Goal: Transaction & Acquisition: Purchase product/service

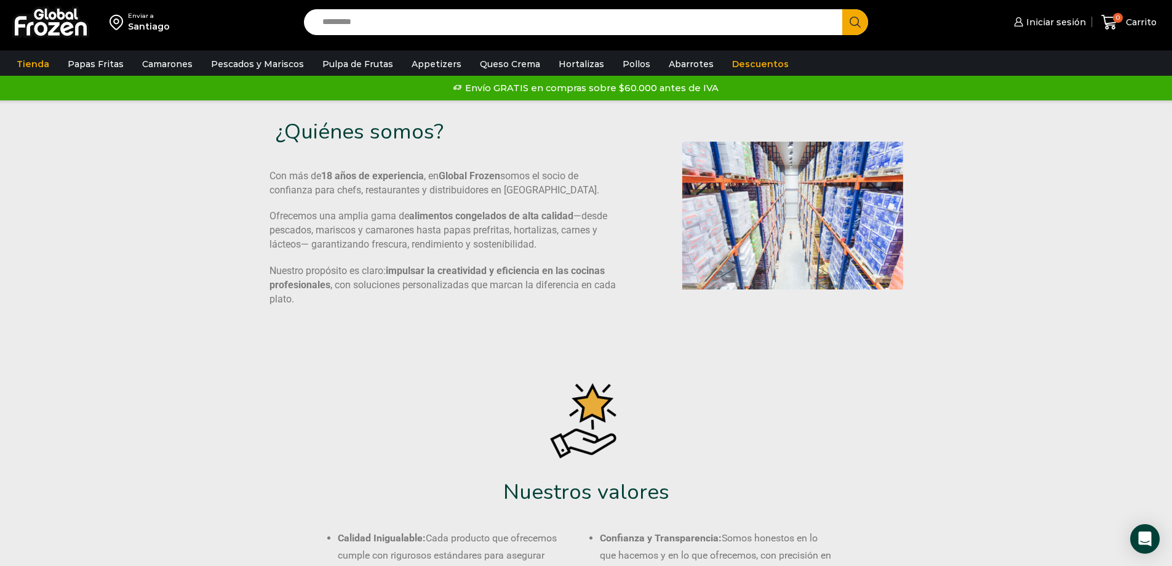
click at [62, 25] on img at bounding box center [50, 22] width 77 height 32
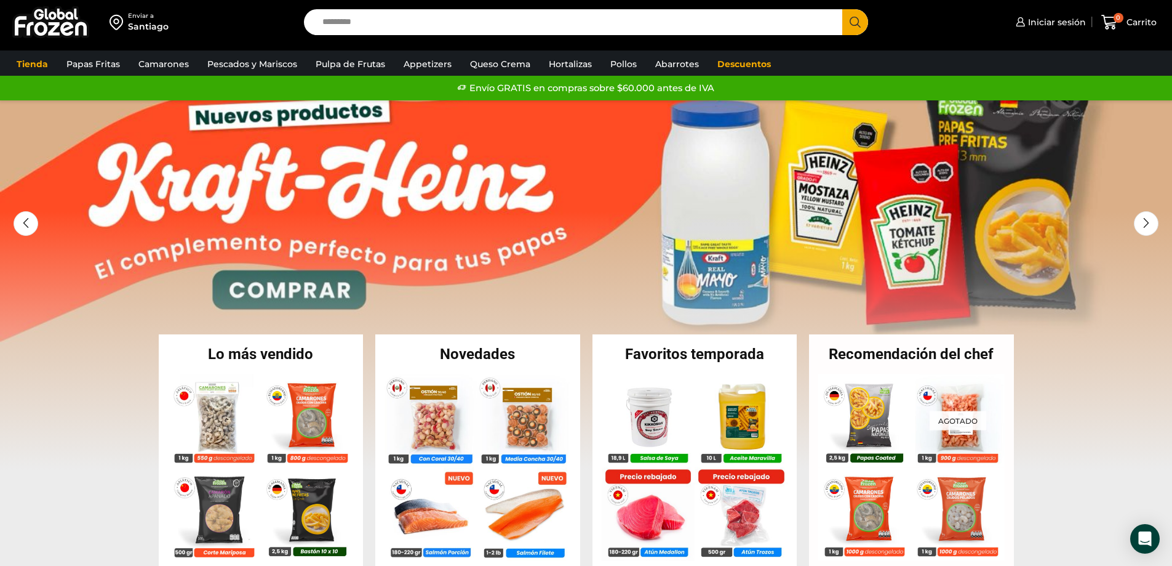
click at [405, 12] on input "Search input" at bounding box center [576, 22] width 521 height 26
type input "**********"
click at [843, 9] on button "Search" at bounding box center [856, 22] width 26 height 26
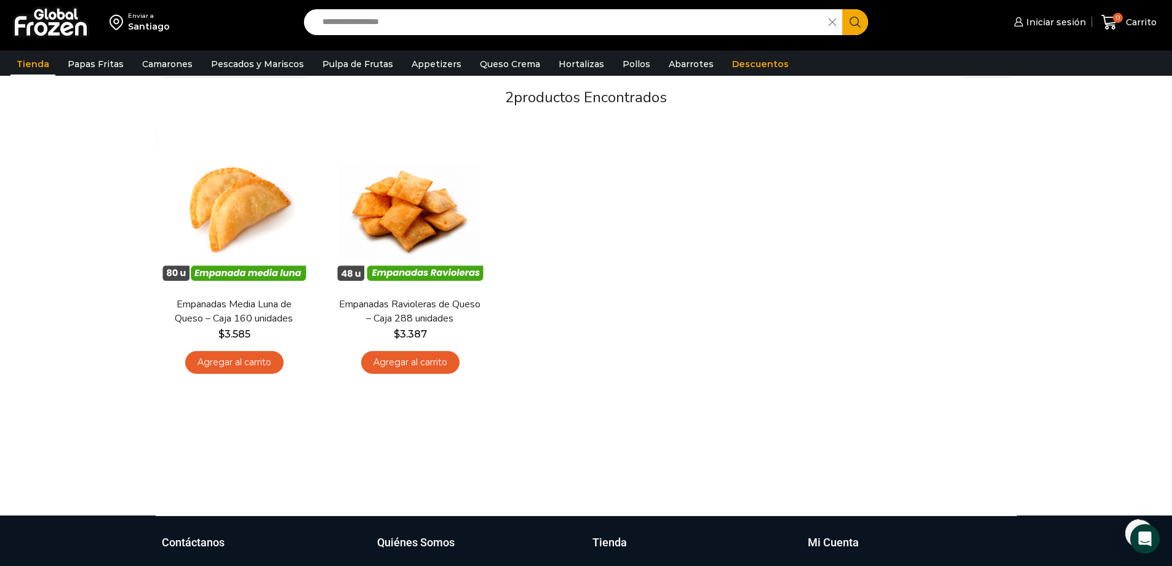
scroll to position [123, 0]
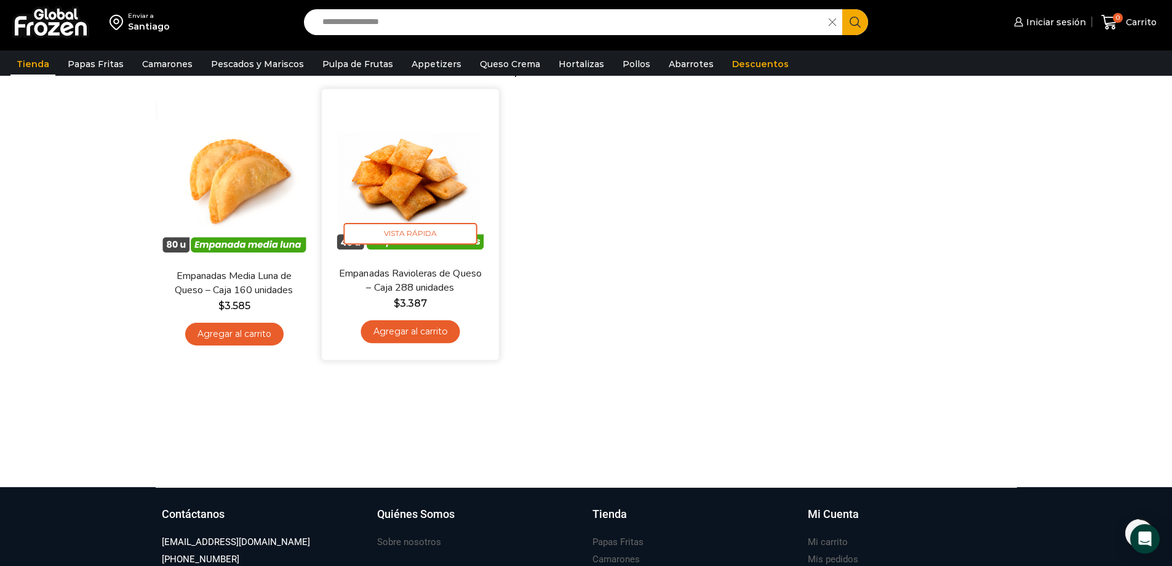
click at [413, 328] on link "Agregar al carrito" at bounding box center [410, 331] width 99 height 23
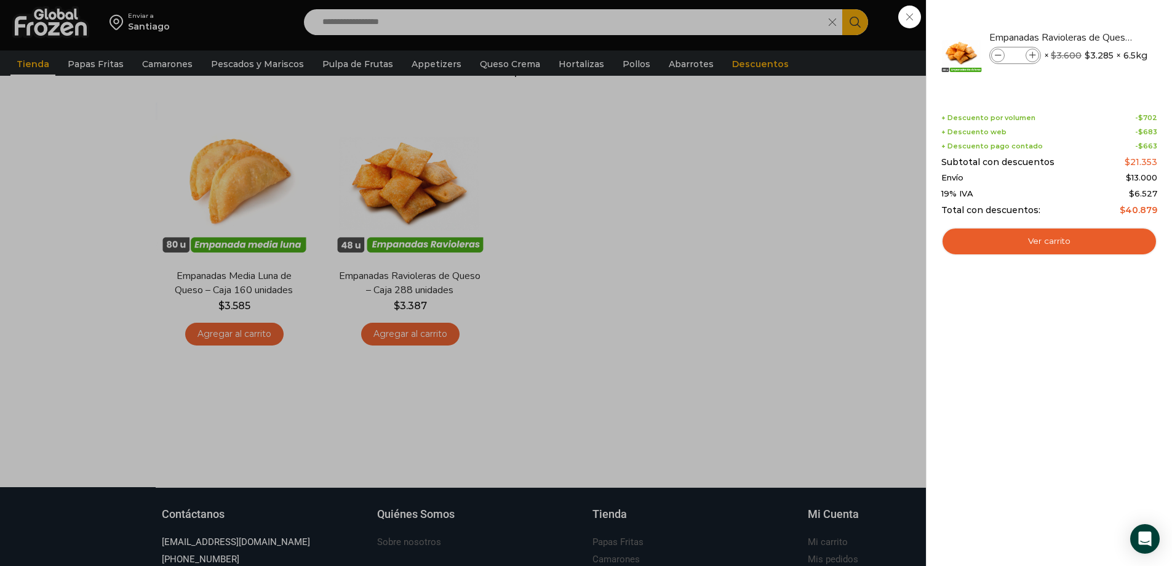
click at [1099, 37] on div "1 Carrito 1 1 Shopping Cart *" at bounding box center [1130, 22] width 62 height 29
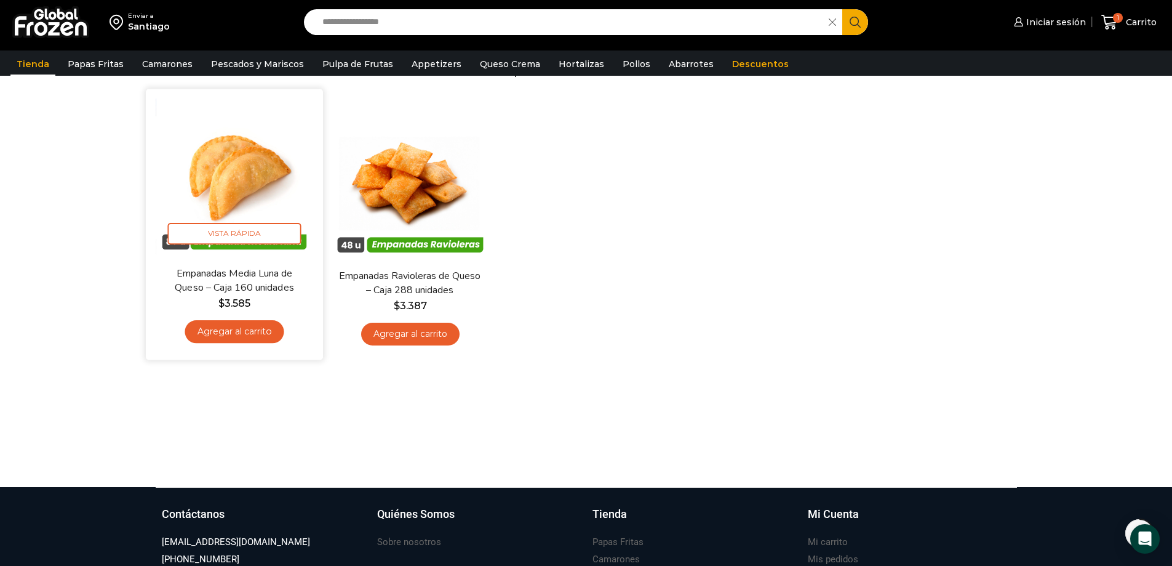
click at [240, 336] on link "Agregar al carrito" at bounding box center [234, 331] width 99 height 23
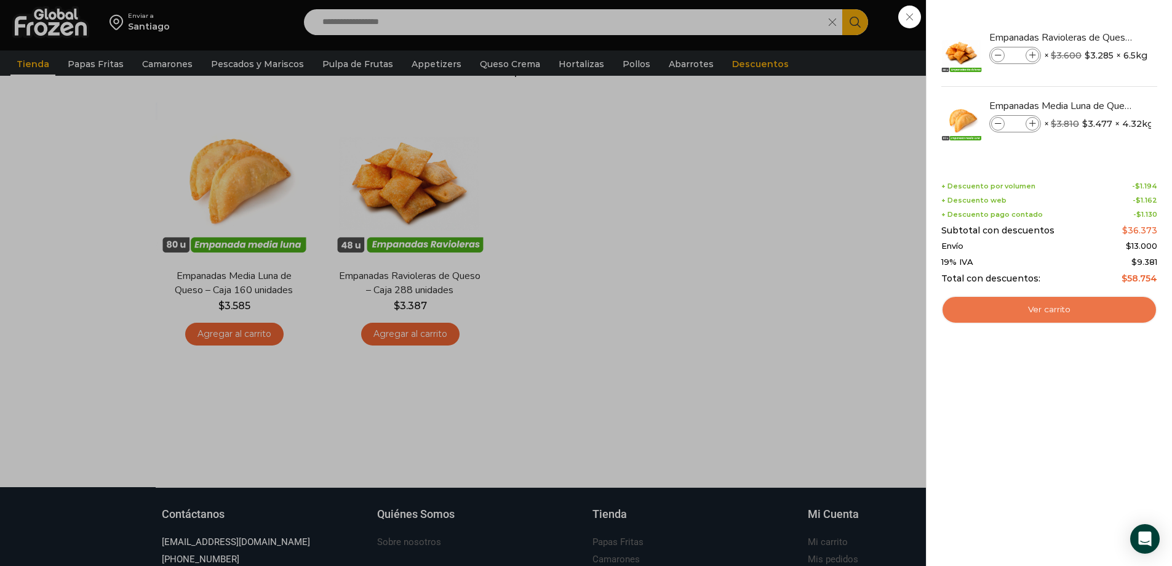
click at [1048, 316] on link "Ver carrito" at bounding box center [1050, 309] width 216 height 28
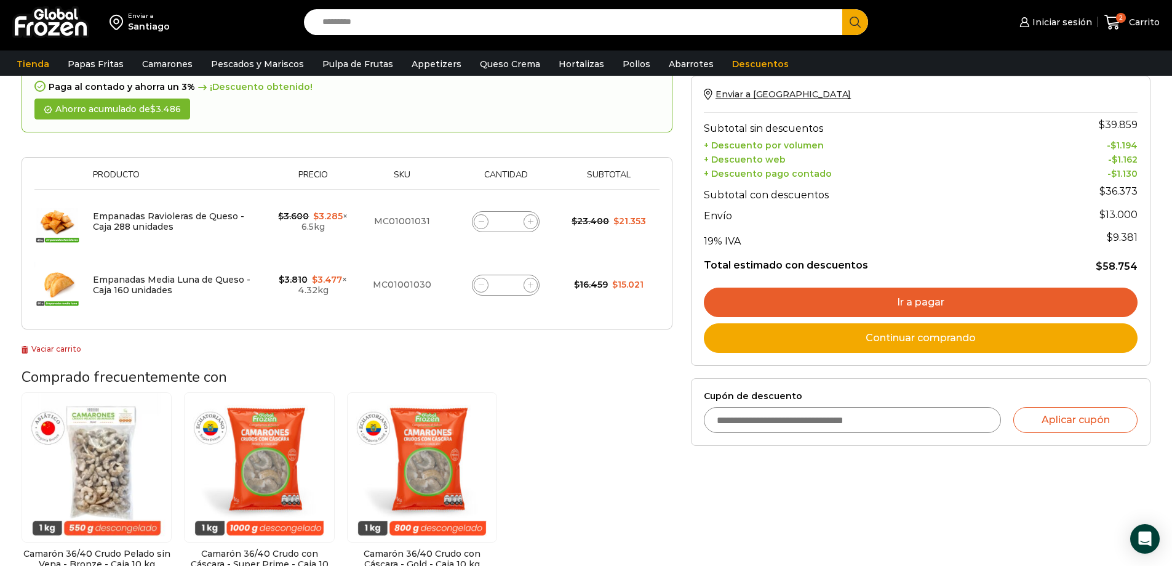
scroll to position [62, 0]
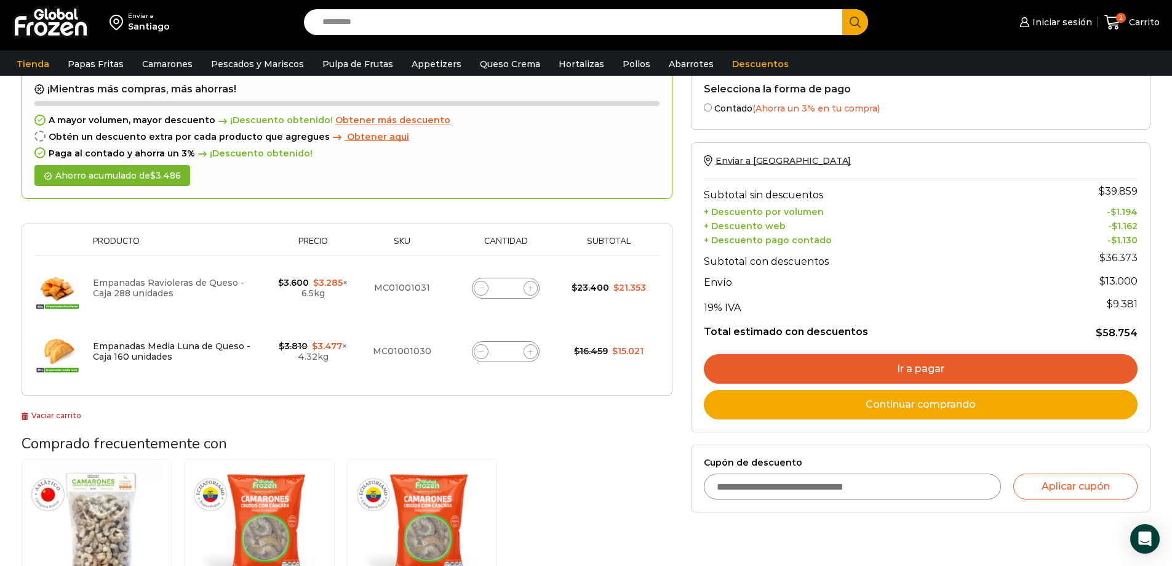
click at [136, 295] on link "Empanadas Ravioleras de Queso - Caja 288 unidades" at bounding box center [168, 288] width 151 height 22
